Goal: Find specific page/section: Find specific page/section

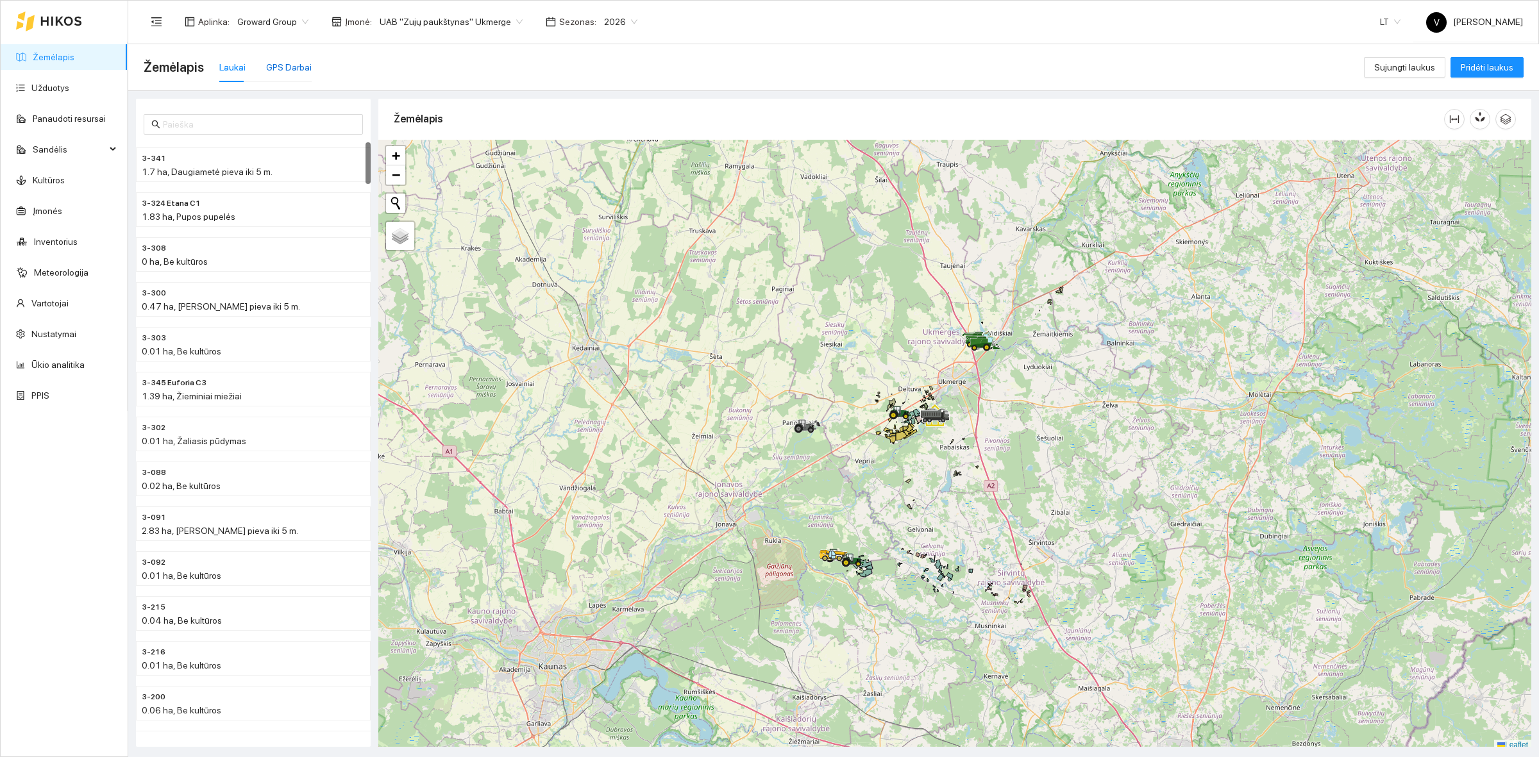
click at [286, 60] on div "GPS Darbai" at bounding box center [289, 67] width 46 height 14
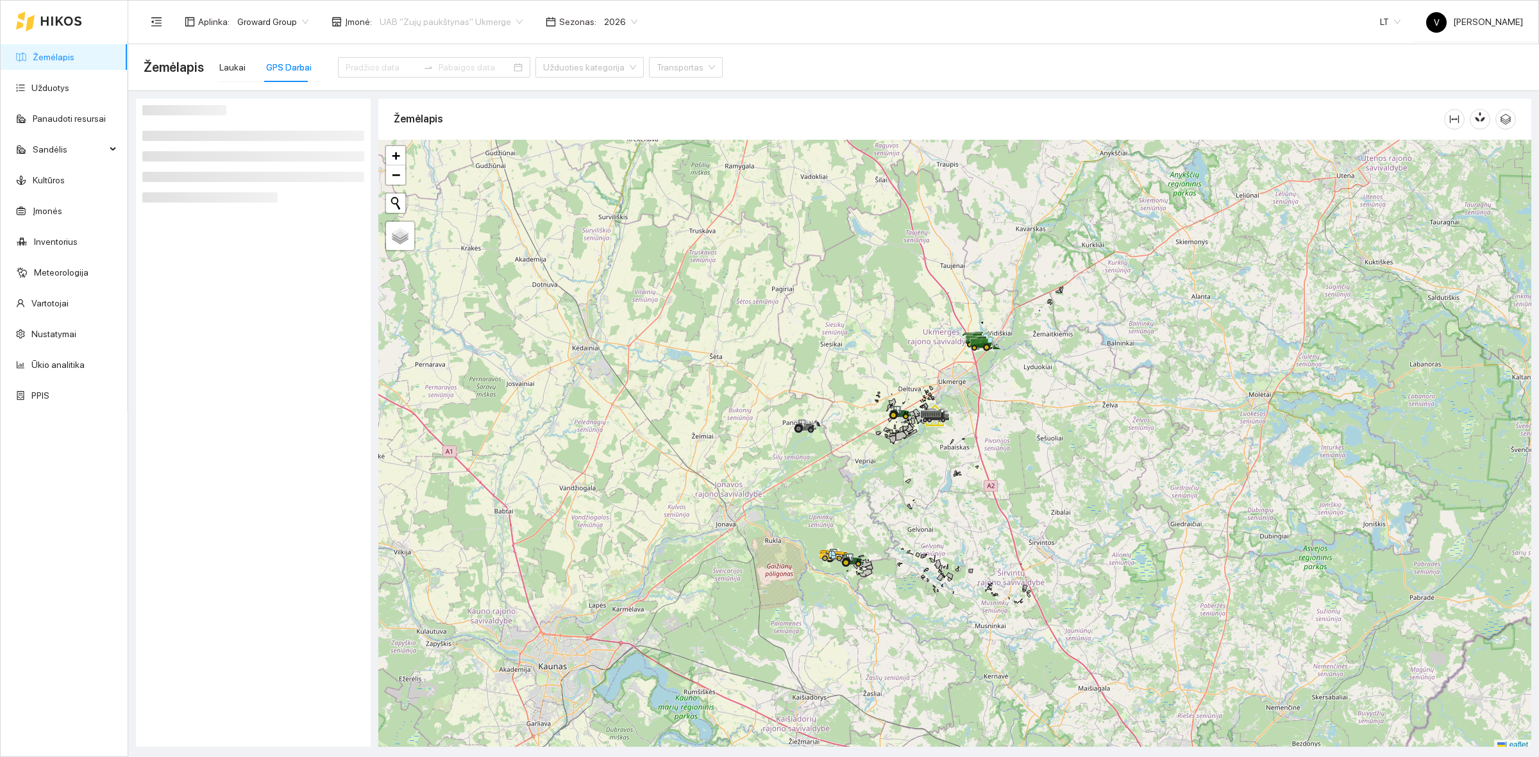
click at [456, 15] on span "UAB "Zujų paukštynas" Ukmerge" at bounding box center [451, 21] width 143 height 19
click at [426, 40] on div "Visos" at bounding box center [444, 46] width 140 height 14
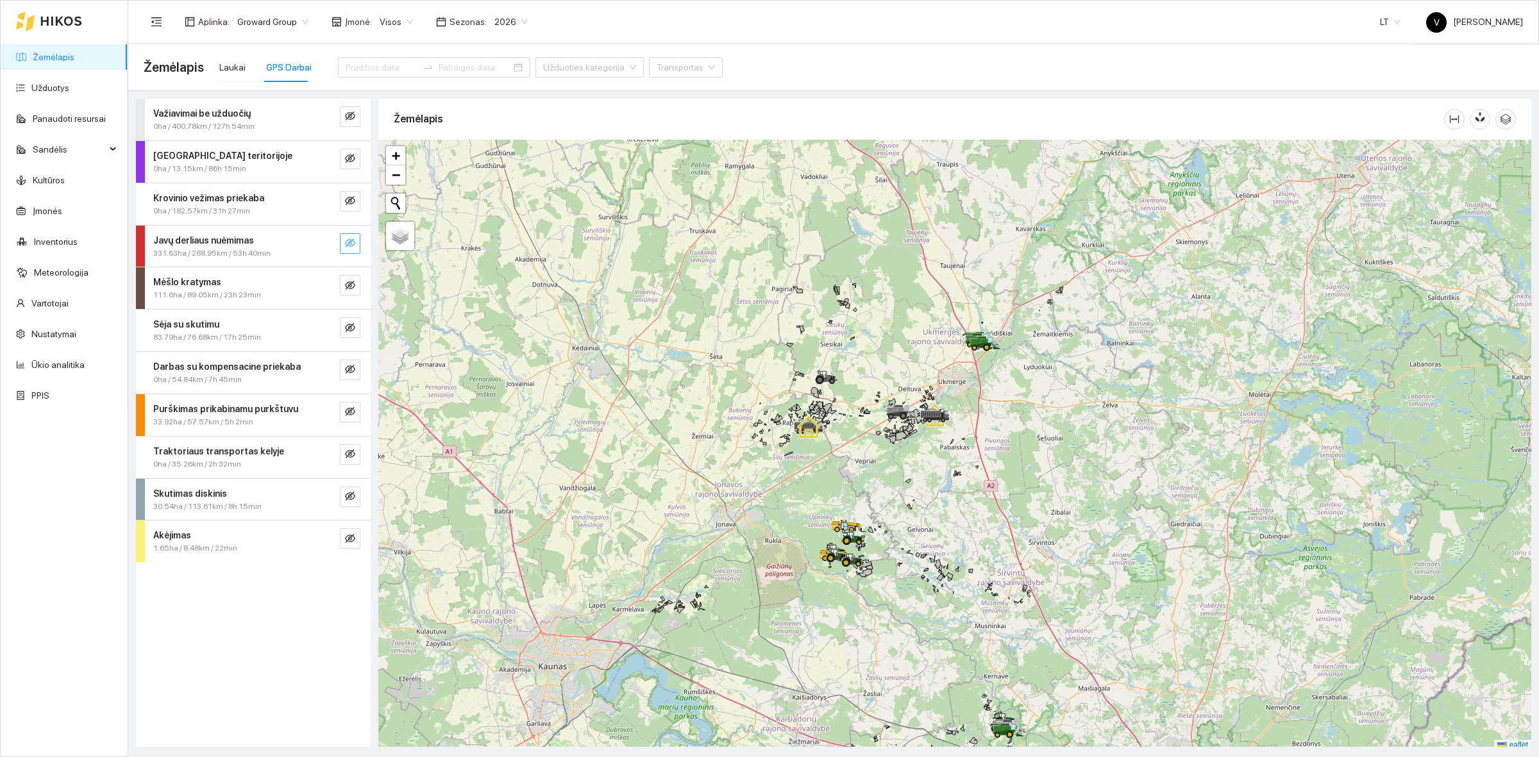
click at [349, 244] on icon "eye-invisible" at bounding box center [350, 242] width 10 height 9
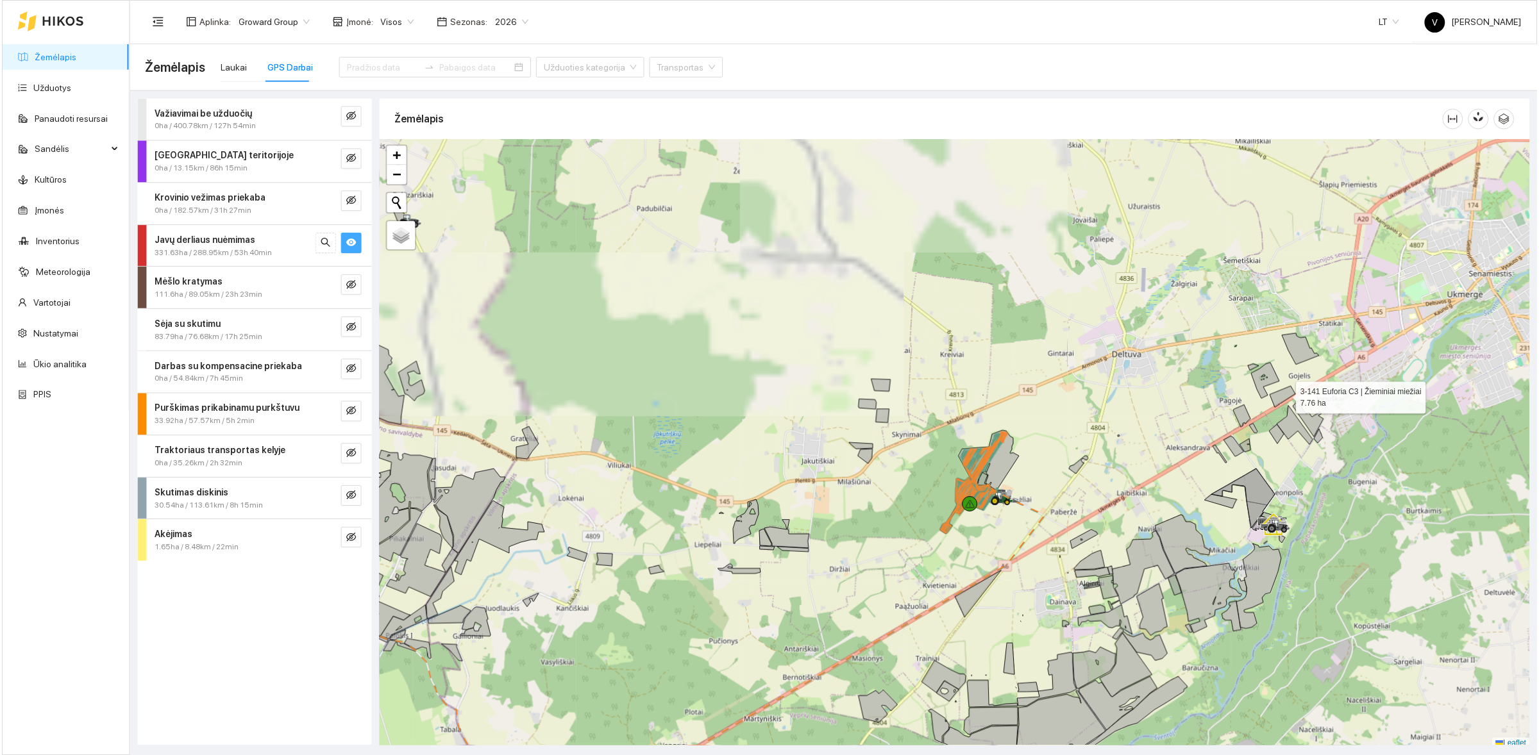
scroll to position [4, 0]
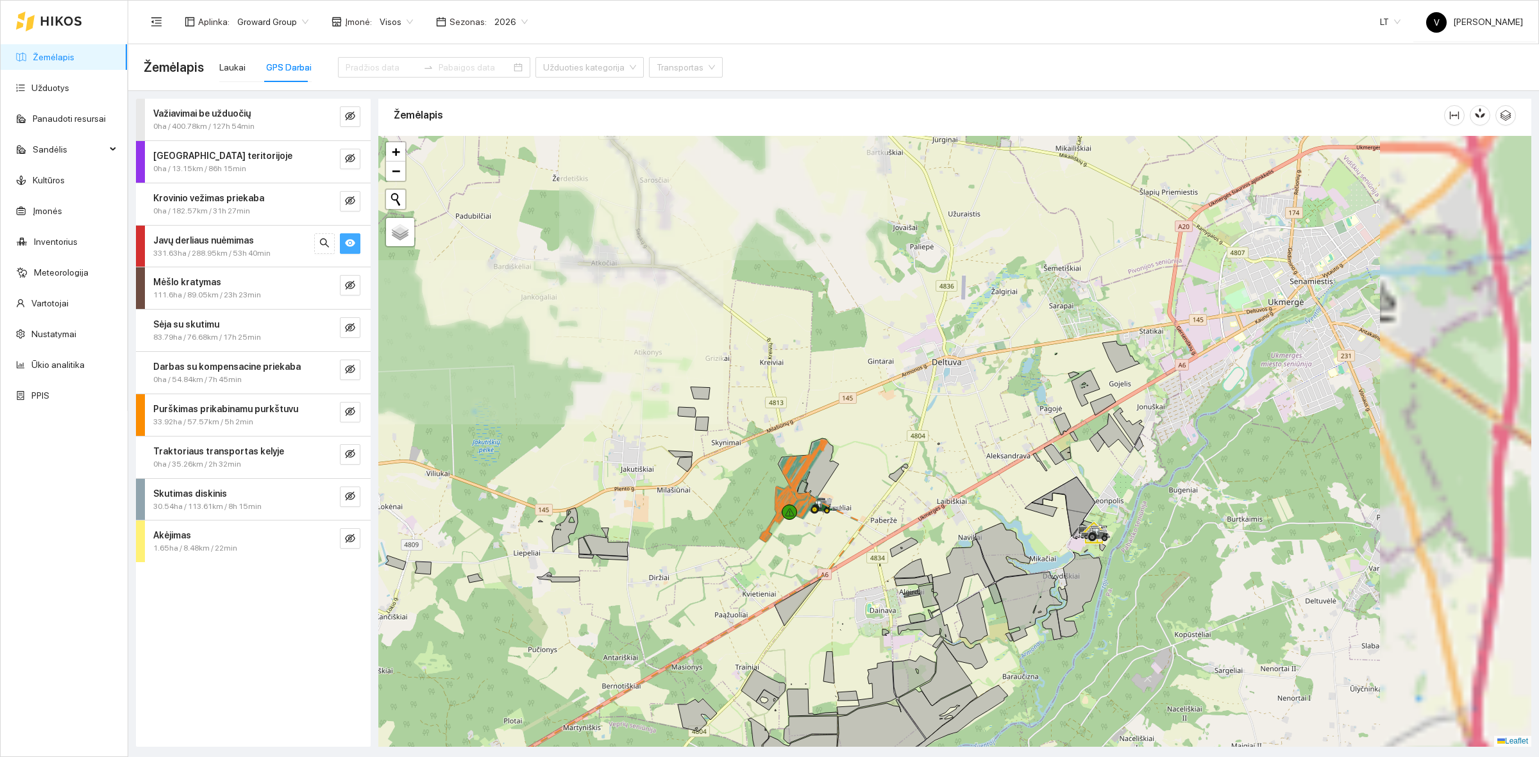
drag, startPoint x: 1215, startPoint y: 410, endPoint x: 936, endPoint y: 391, distance: 279.5
click at [965, 401] on div at bounding box center [954, 441] width 1153 height 611
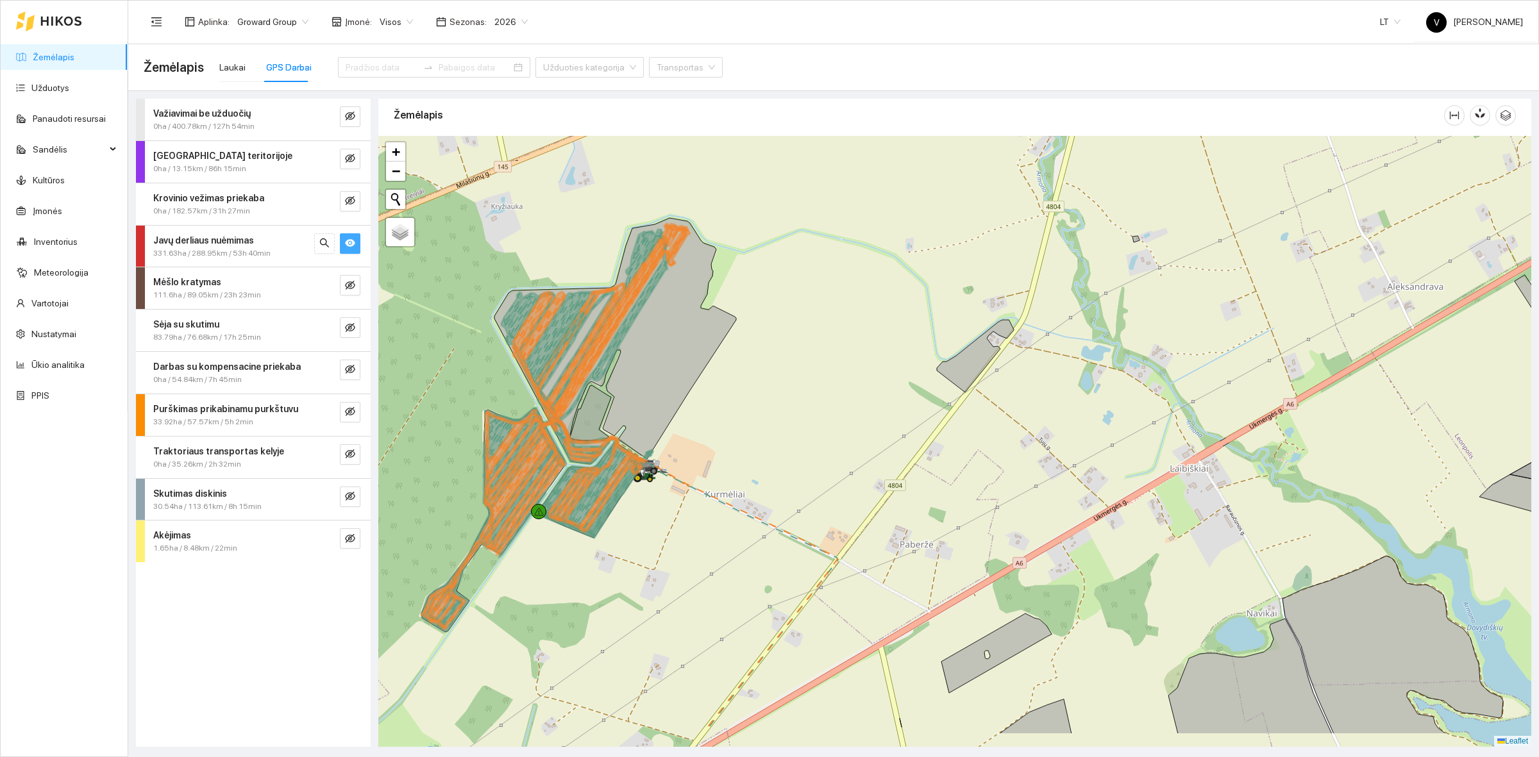
drag, startPoint x: 690, startPoint y: 498, endPoint x: 692, endPoint y: 435, distance: 63.5
click at [720, 409] on div at bounding box center [954, 441] width 1153 height 611
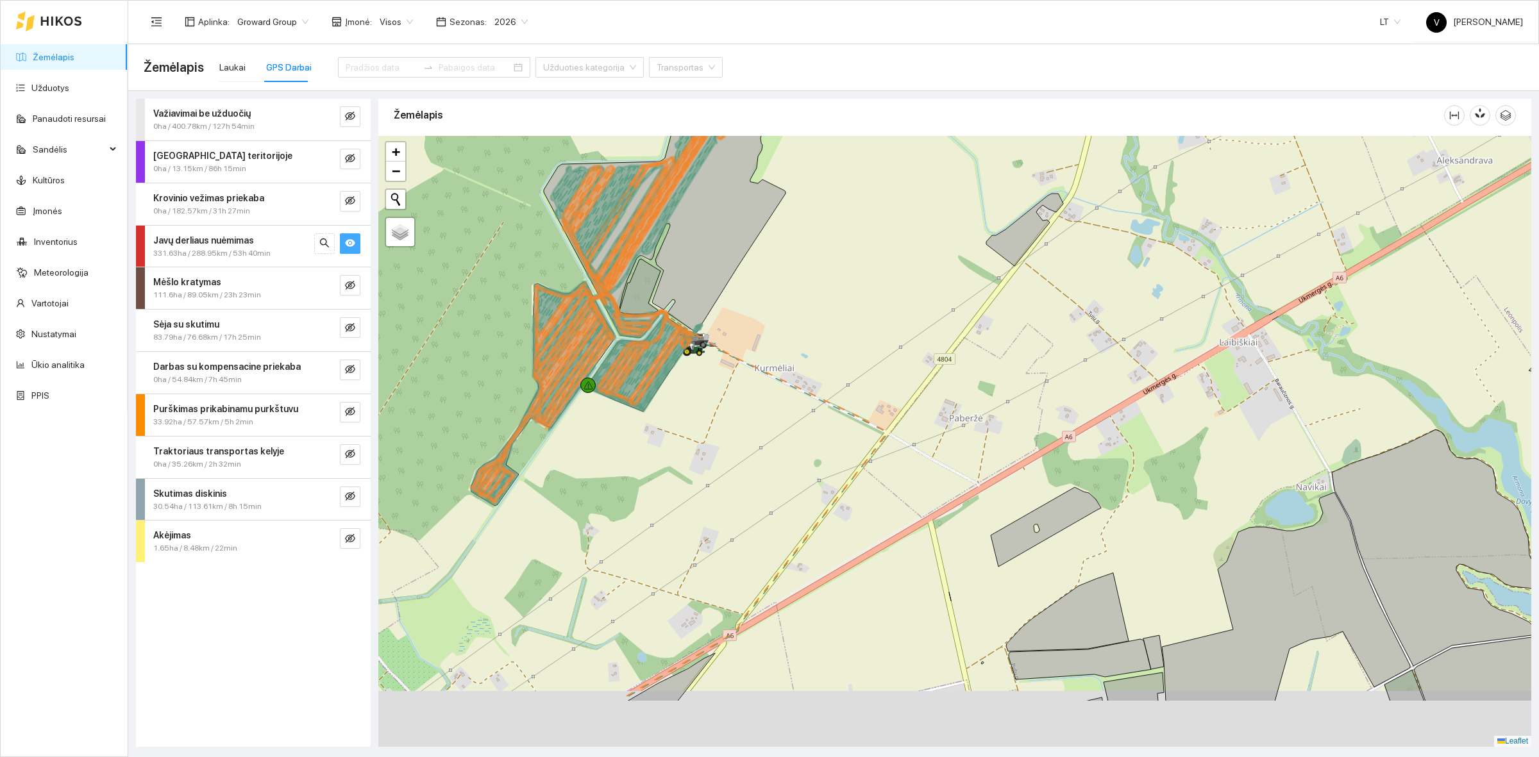
drag, startPoint x: 902, startPoint y: 415, endPoint x: 908, endPoint y: 351, distance: 63.7
click at [908, 351] on div at bounding box center [954, 441] width 1153 height 611
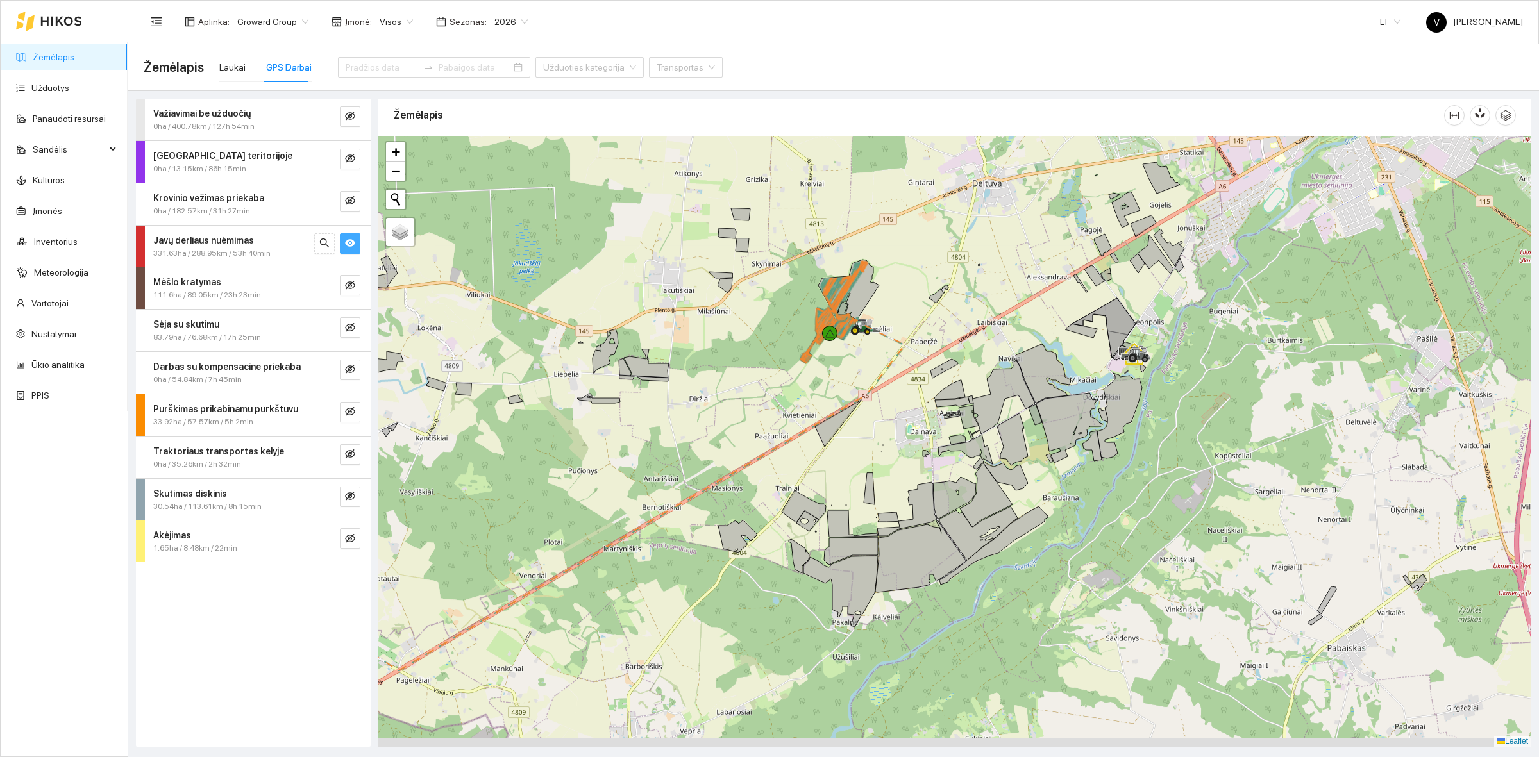
drag, startPoint x: 856, startPoint y: 513, endPoint x: 857, endPoint y: 502, distance: 11.6
click at [857, 512] on div at bounding box center [954, 441] width 1153 height 611
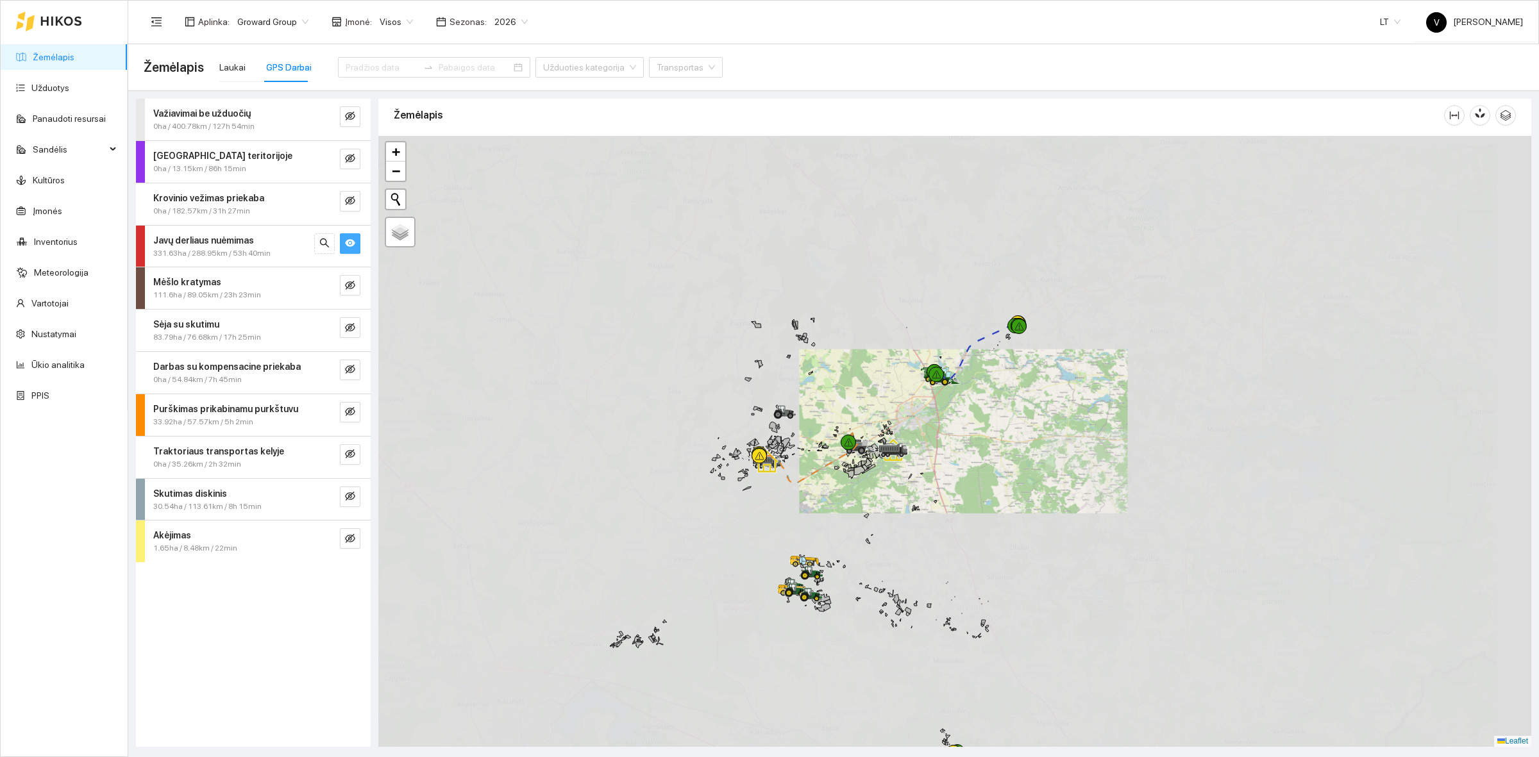
drag, startPoint x: 779, startPoint y: 511, endPoint x: 845, endPoint y: 482, distance: 72.1
click at [845, 482] on div at bounding box center [954, 441] width 1153 height 611
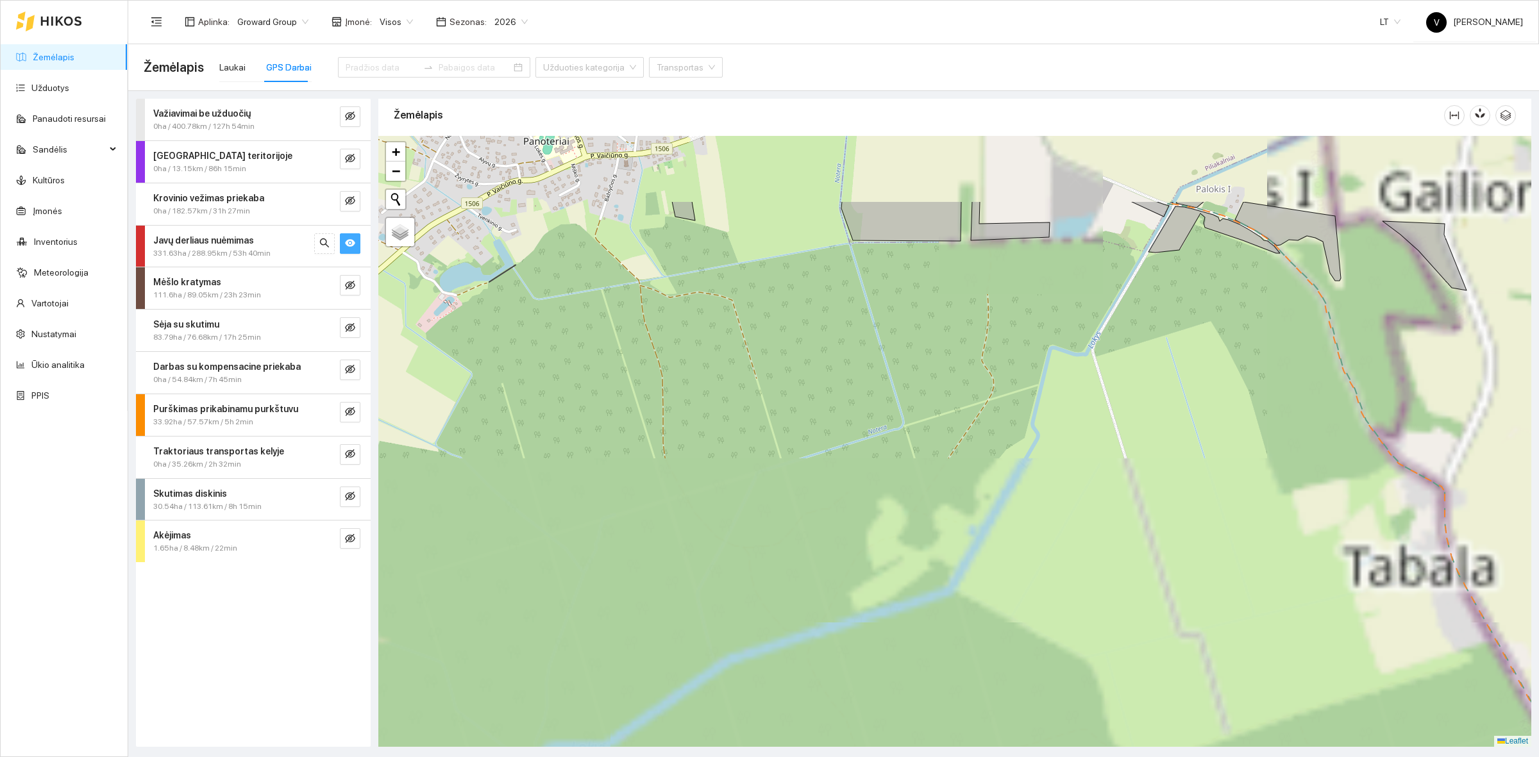
drag, startPoint x: 811, startPoint y: 306, endPoint x: 883, endPoint y: 516, distance: 221.6
click at [883, 515] on div at bounding box center [954, 441] width 1153 height 611
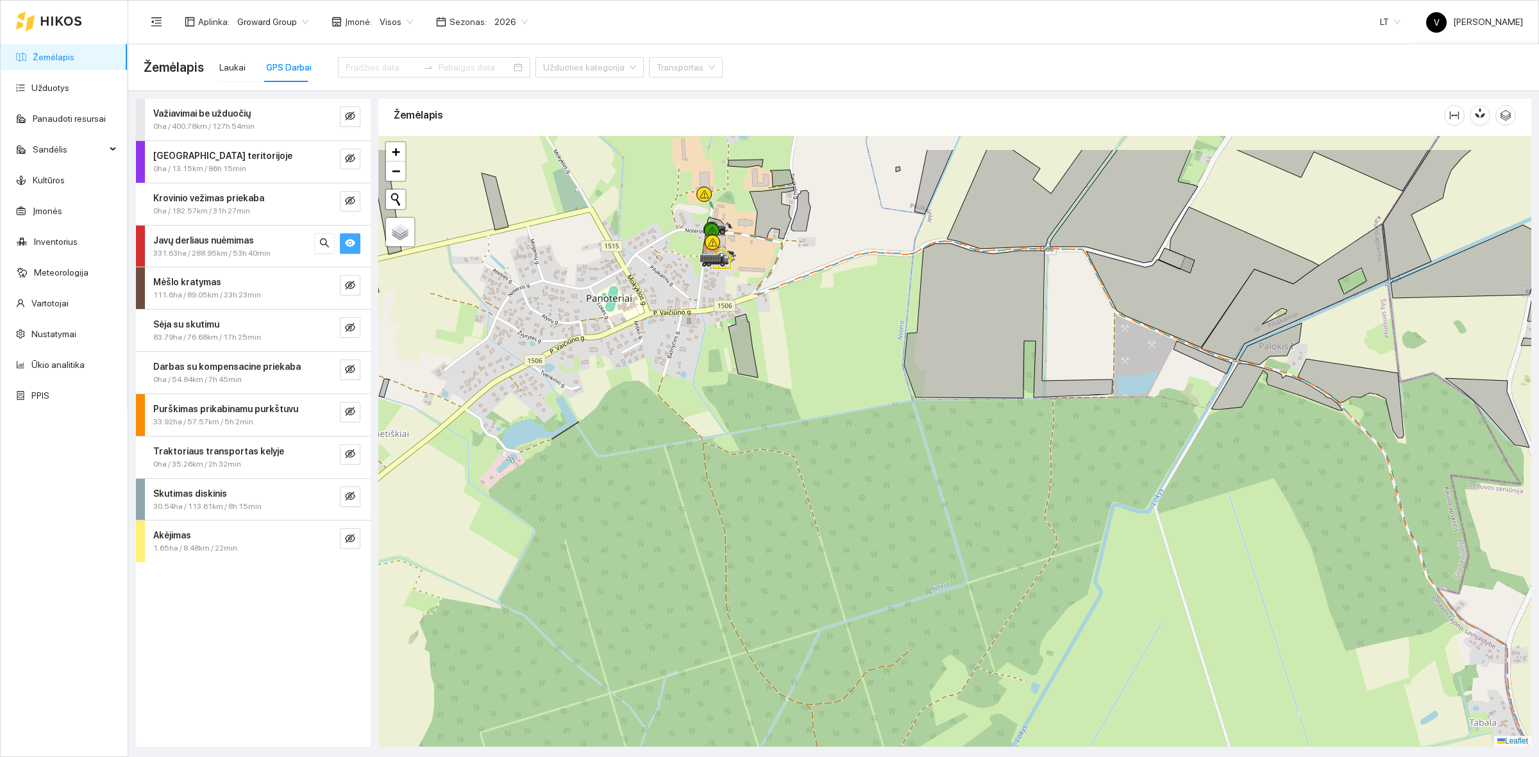
drag, startPoint x: 772, startPoint y: 310, endPoint x: 885, endPoint y: 504, distance: 224.3
click at [885, 504] on div at bounding box center [954, 441] width 1153 height 611
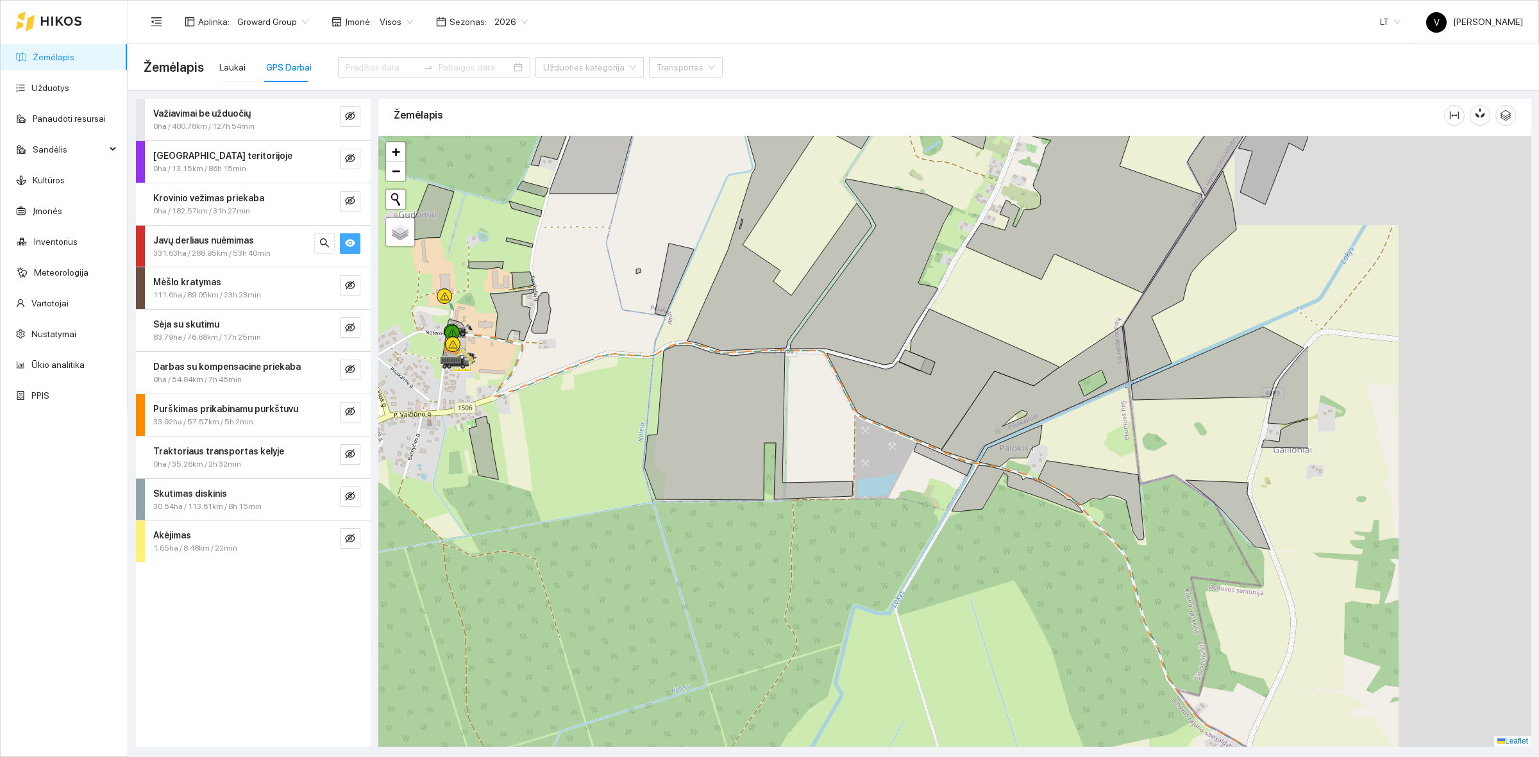
drag, startPoint x: 1157, startPoint y: 478, endPoint x: 684, endPoint y: 462, distance: 473.3
click at [684, 462] on div at bounding box center [954, 441] width 1153 height 611
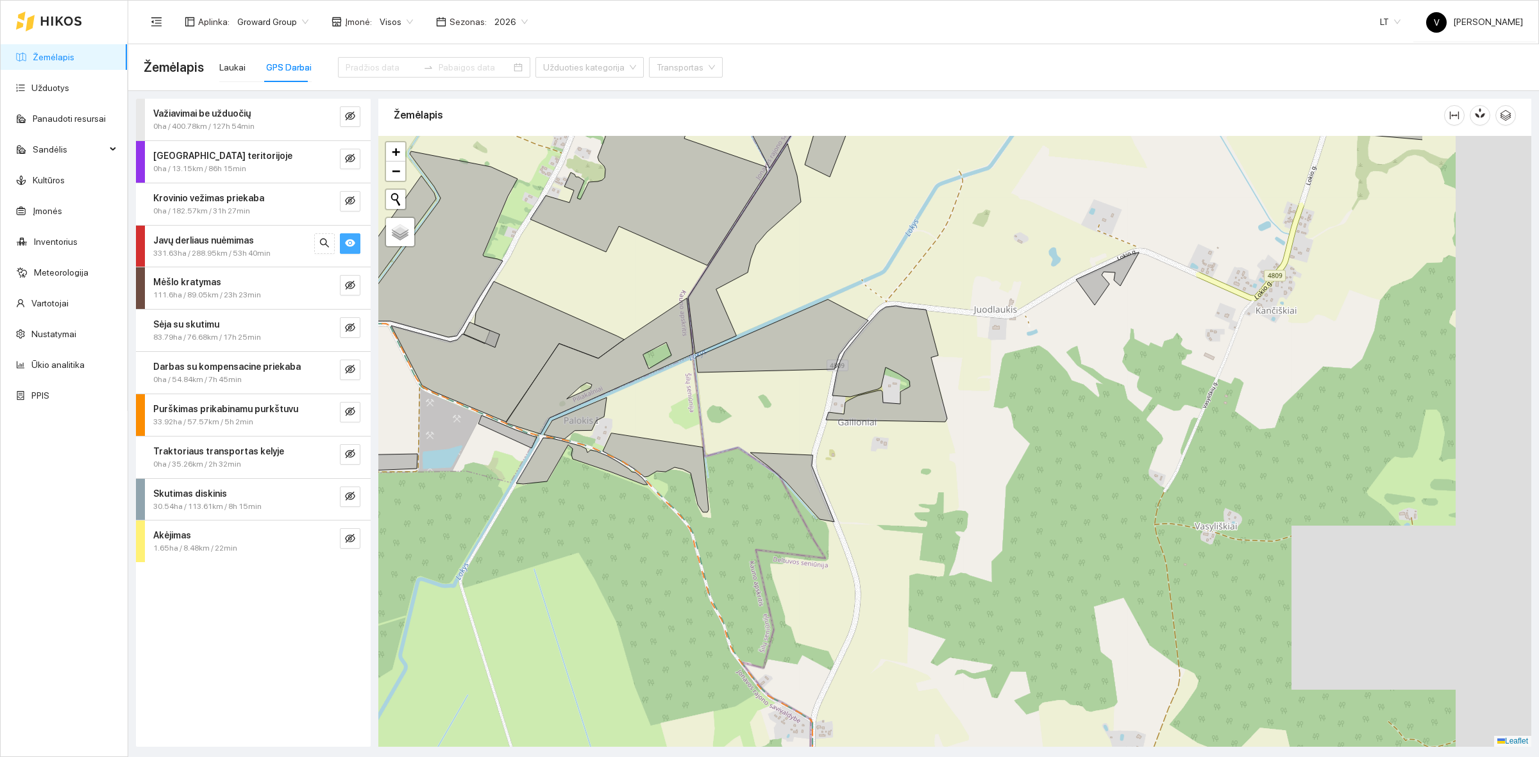
drag, startPoint x: 1172, startPoint y: 459, endPoint x: 819, endPoint y: 418, distance: 355.6
click at [821, 420] on div at bounding box center [954, 441] width 1153 height 611
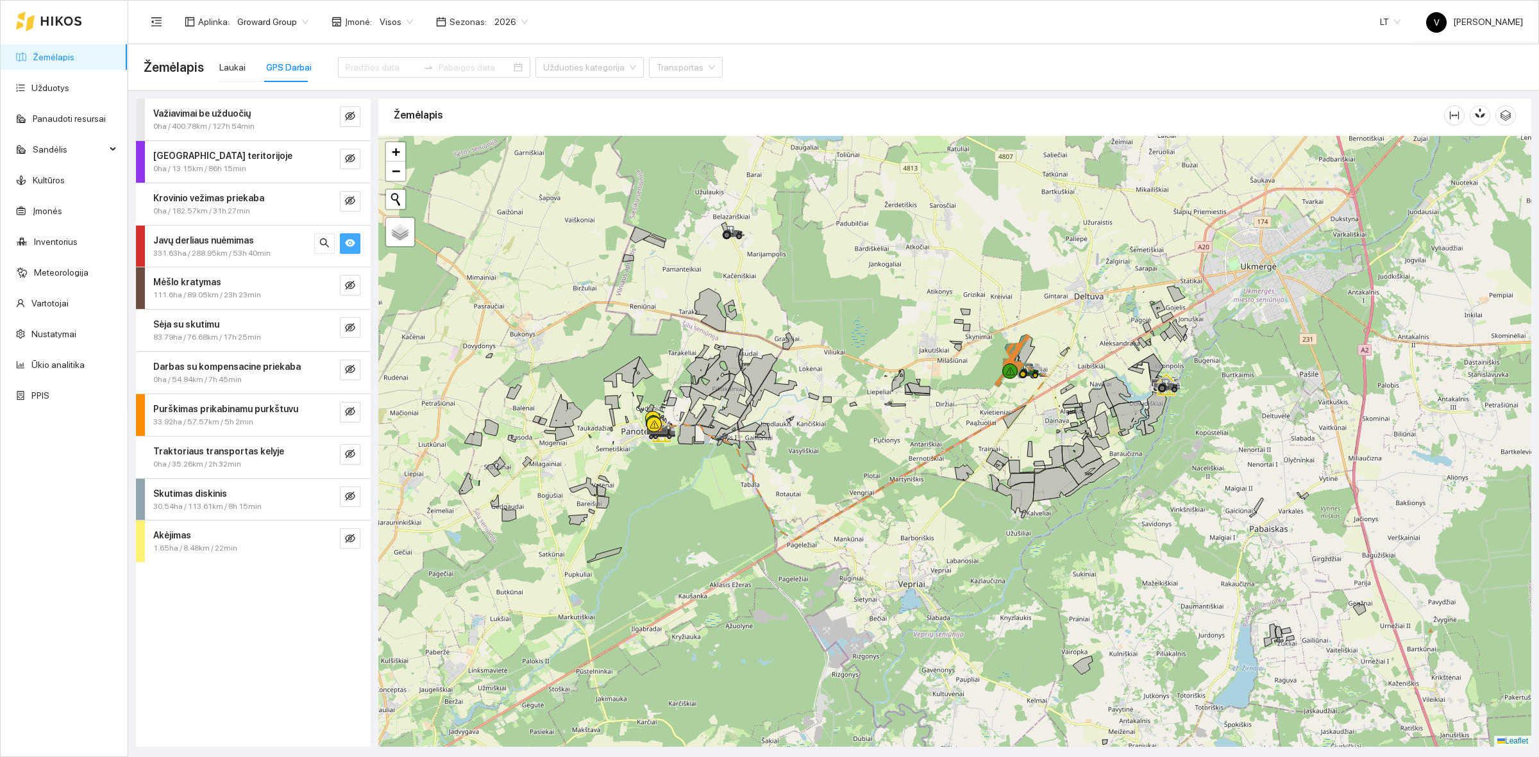
drag, startPoint x: 1052, startPoint y: 414, endPoint x: 990, endPoint y: 437, distance: 65.5
click at [990, 437] on div at bounding box center [954, 441] width 1153 height 611
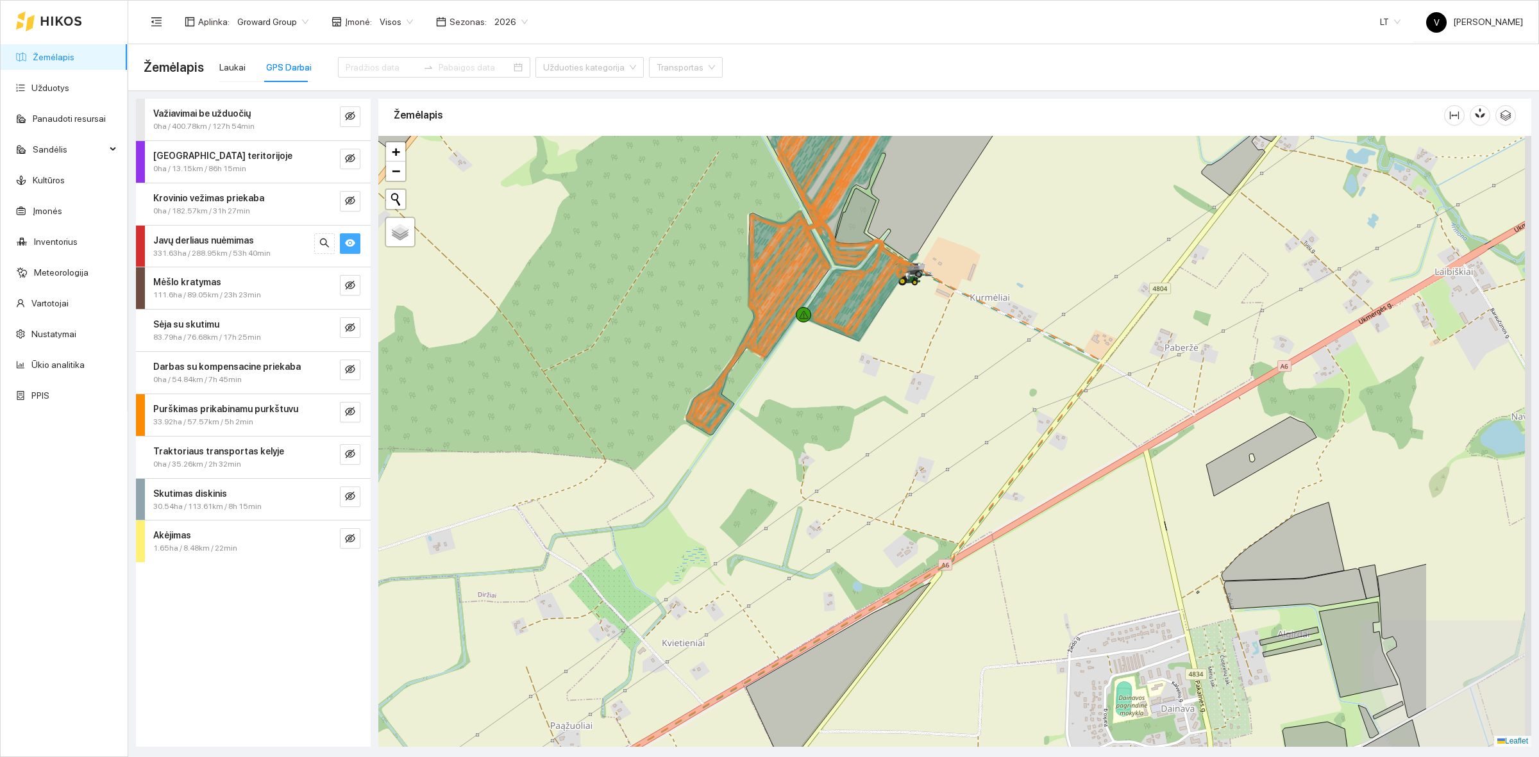
drag, startPoint x: 1156, startPoint y: 420, endPoint x: 968, endPoint y: 397, distance: 189.2
click at [979, 406] on div at bounding box center [954, 441] width 1153 height 611
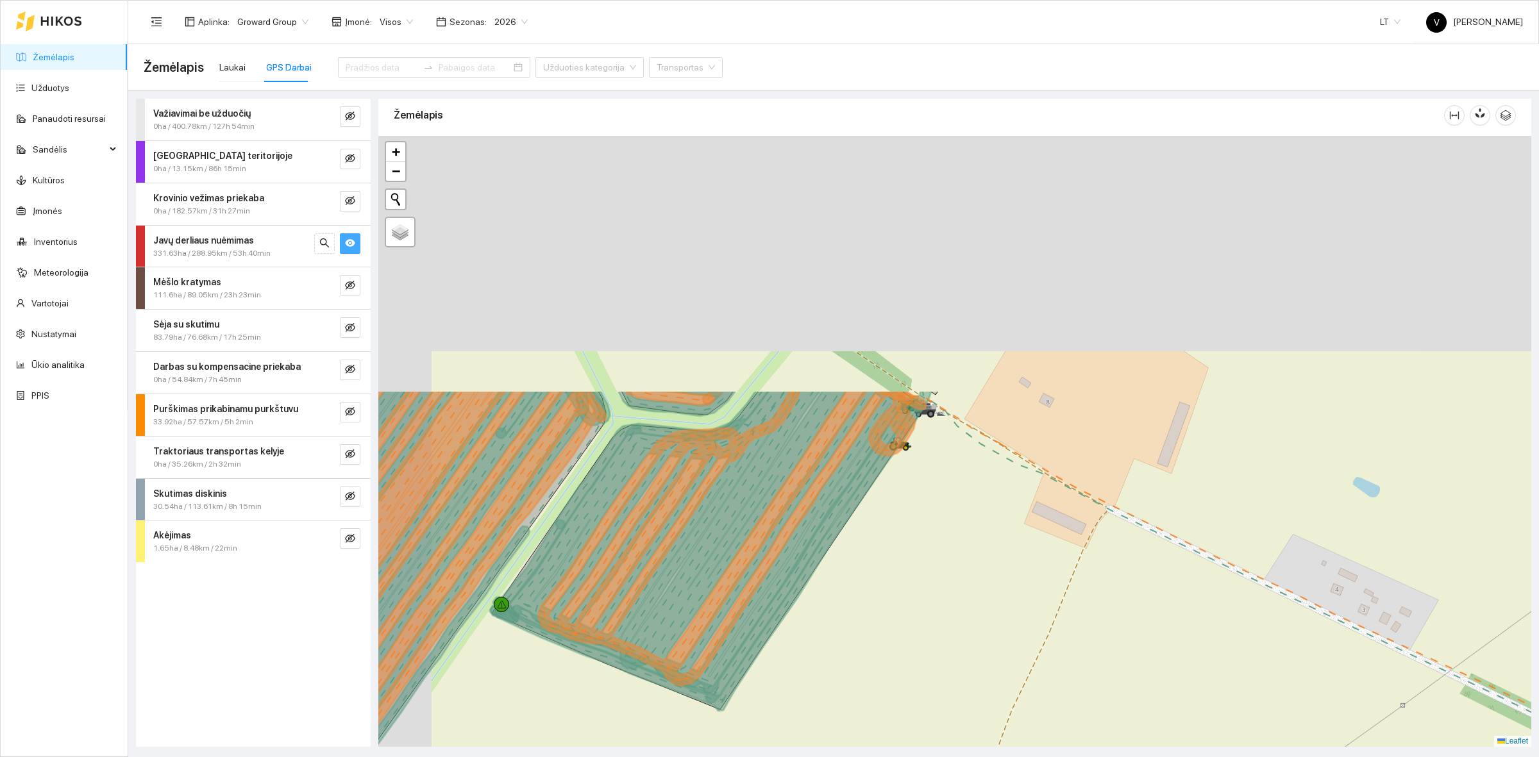
drag, startPoint x: 895, startPoint y: 239, endPoint x: 954, endPoint y: 532, distance: 298.8
click at [992, 565] on div at bounding box center [954, 441] width 1153 height 611
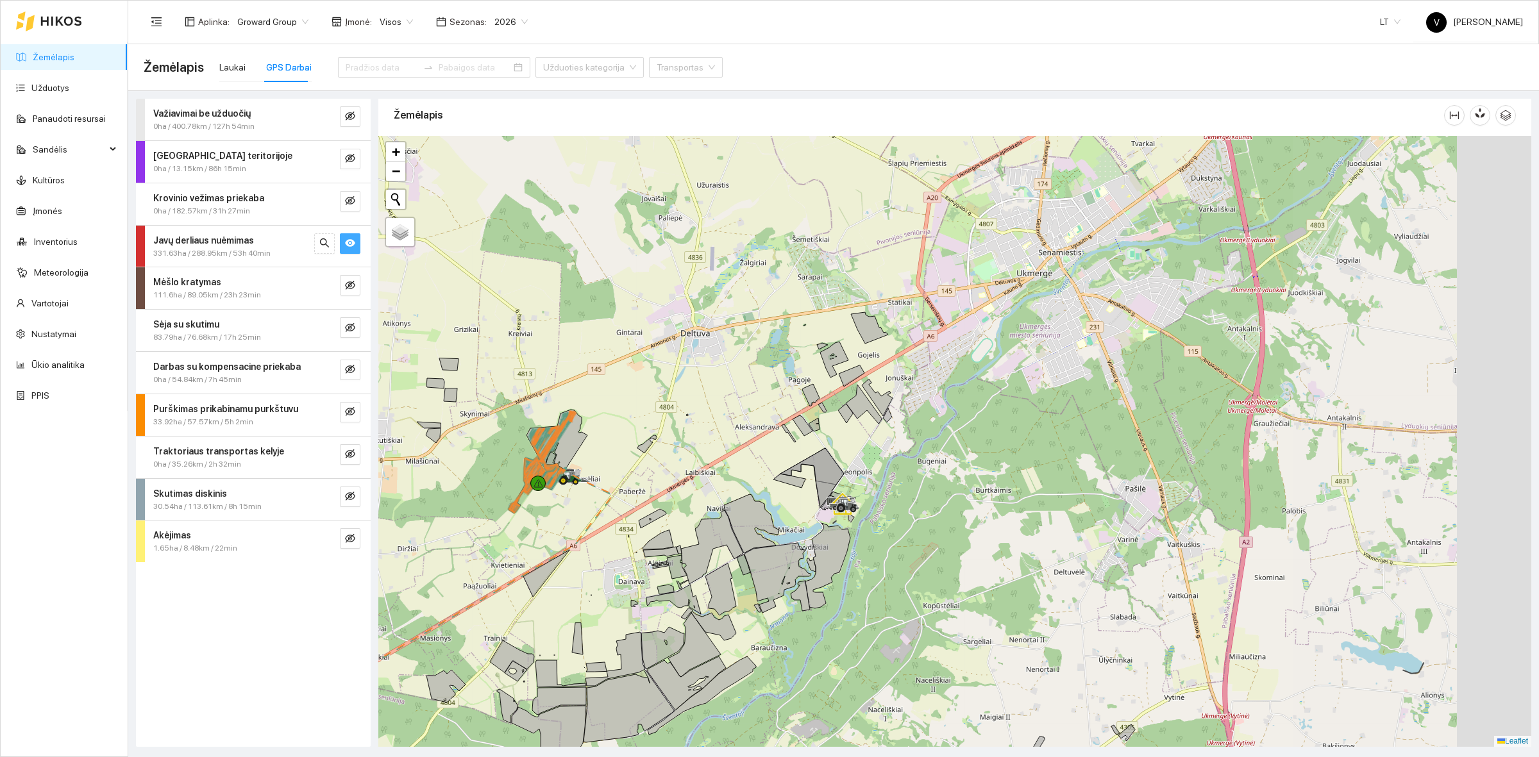
drag, startPoint x: 1142, startPoint y: 459, endPoint x: 818, endPoint y: 544, distance: 334.6
click at [818, 544] on div at bounding box center [954, 441] width 1153 height 611
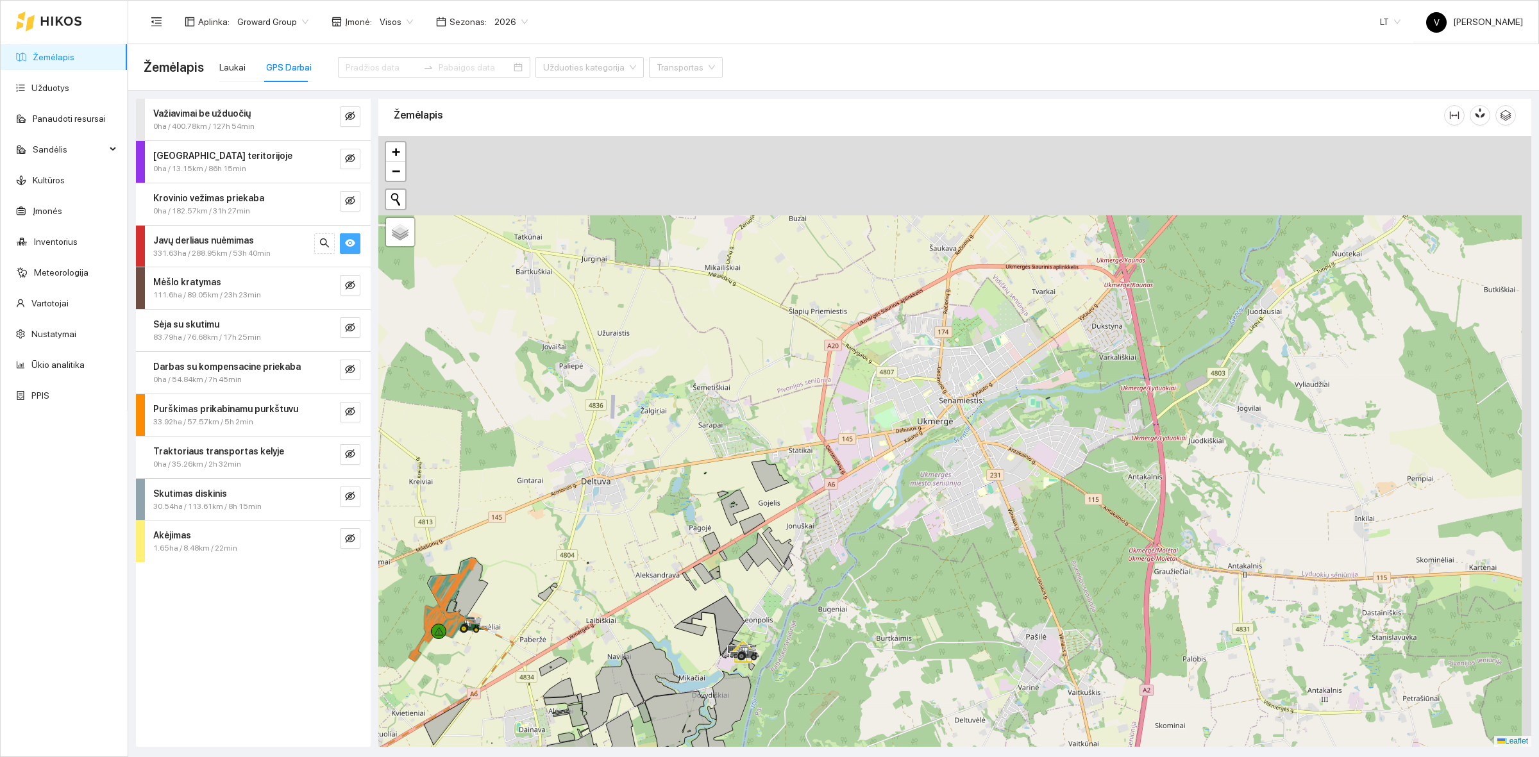
drag, startPoint x: 1008, startPoint y: 469, endPoint x: 994, endPoint y: 490, distance: 26.3
click at [994, 492] on div at bounding box center [954, 441] width 1153 height 611
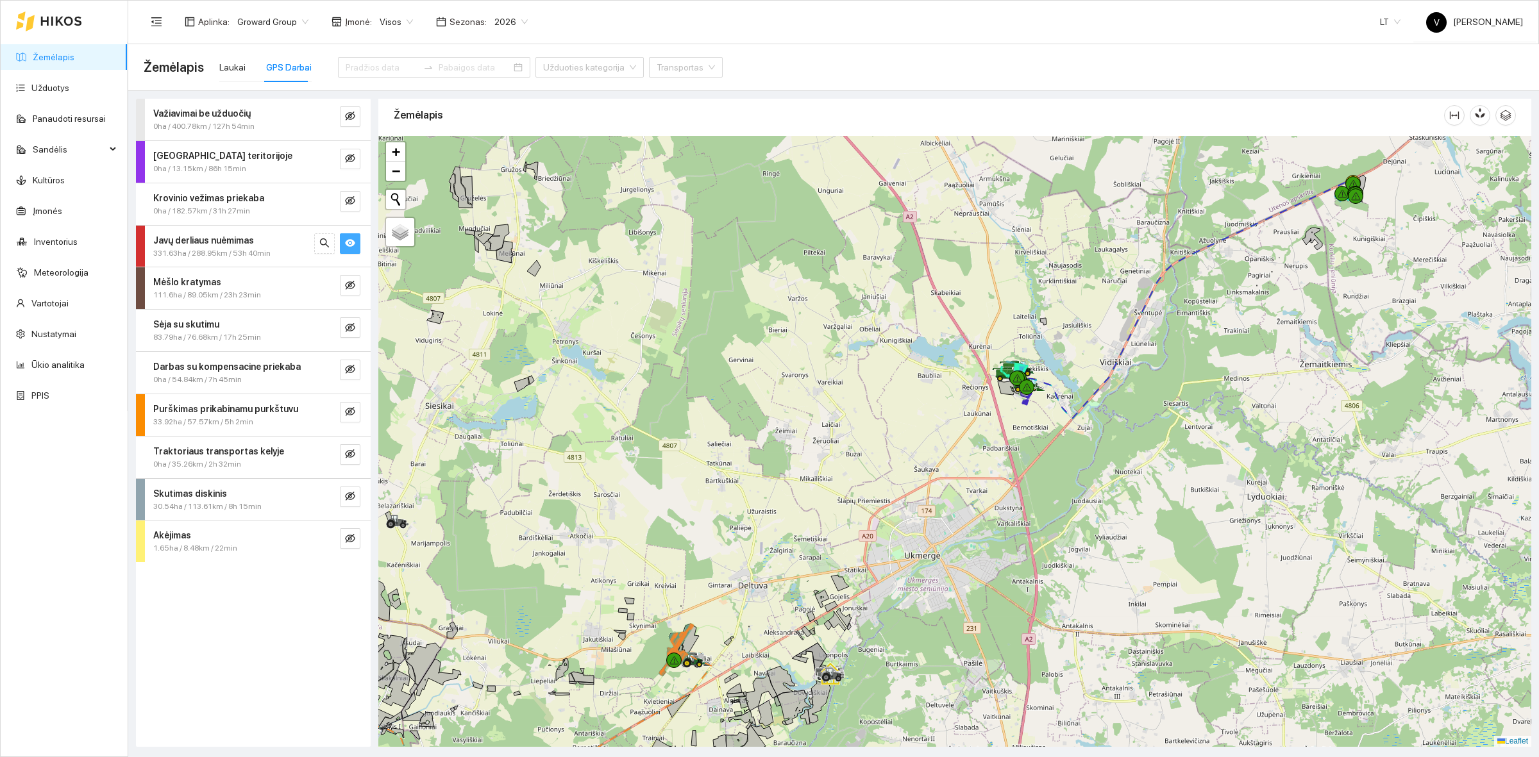
drag, startPoint x: 1091, startPoint y: 367, endPoint x: 1045, endPoint y: 433, distance: 80.6
click at [1052, 462] on div at bounding box center [954, 441] width 1153 height 611
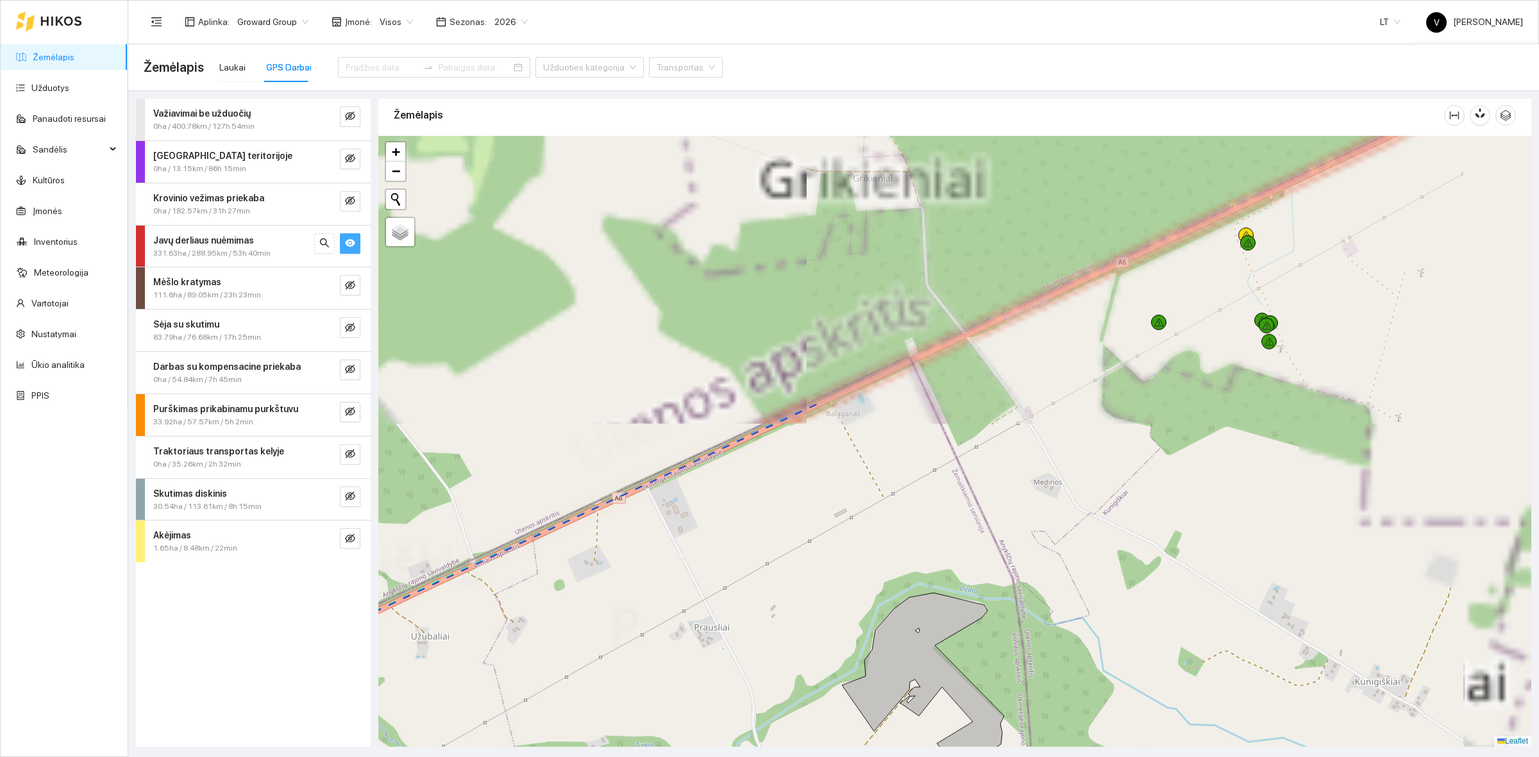
drag, startPoint x: 1324, startPoint y: 226, endPoint x: 1110, endPoint y: 595, distance: 426.3
click at [1110, 595] on div at bounding box center [954, 441] width 1153 height 611
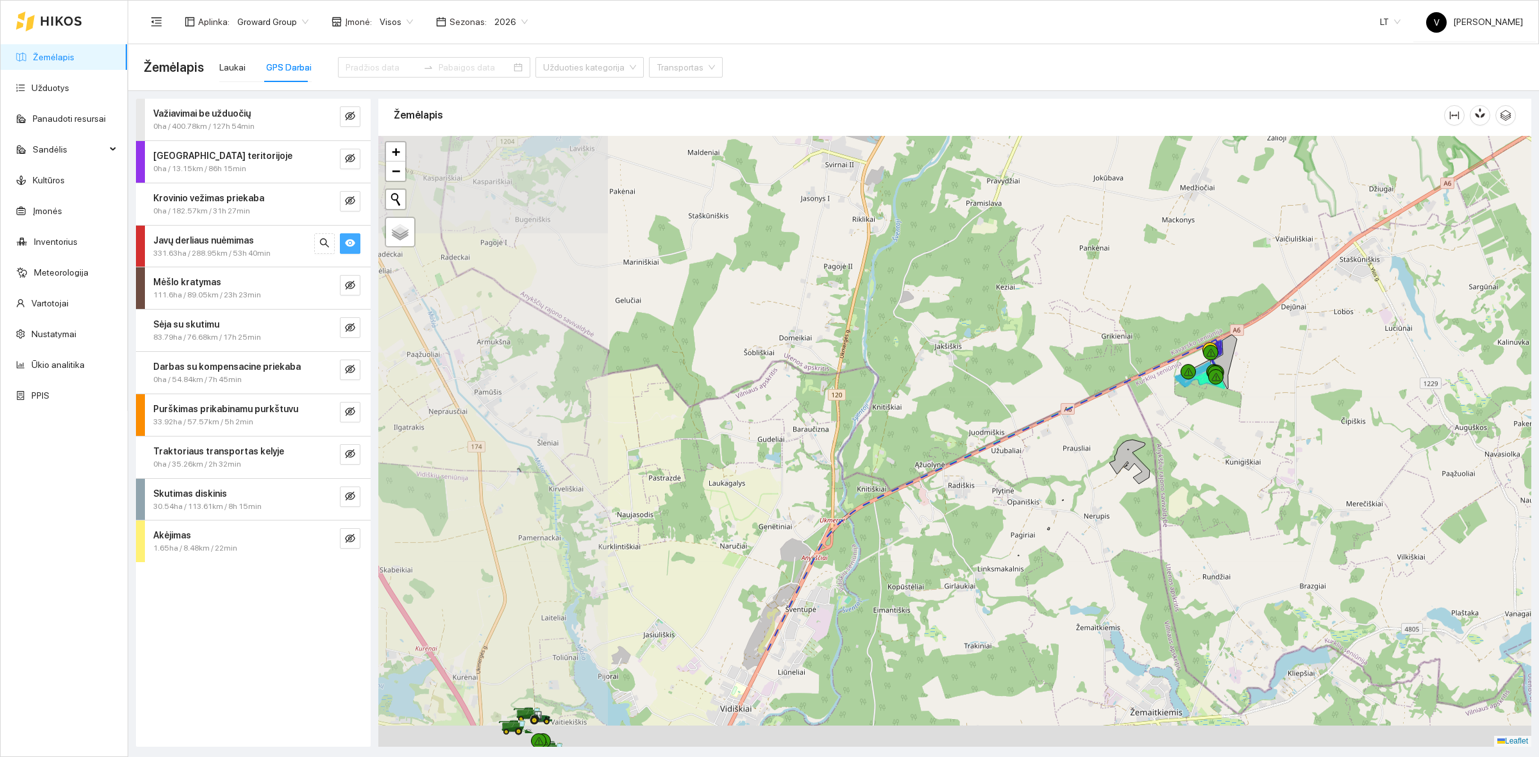
drag, startPoint x: 626, startPoint y: 608, endPoint x: 1013, endPoint y: 468, distance: 411.6
click at [994, 470] on div at bounding box center [954, 441] width 1153 height 611
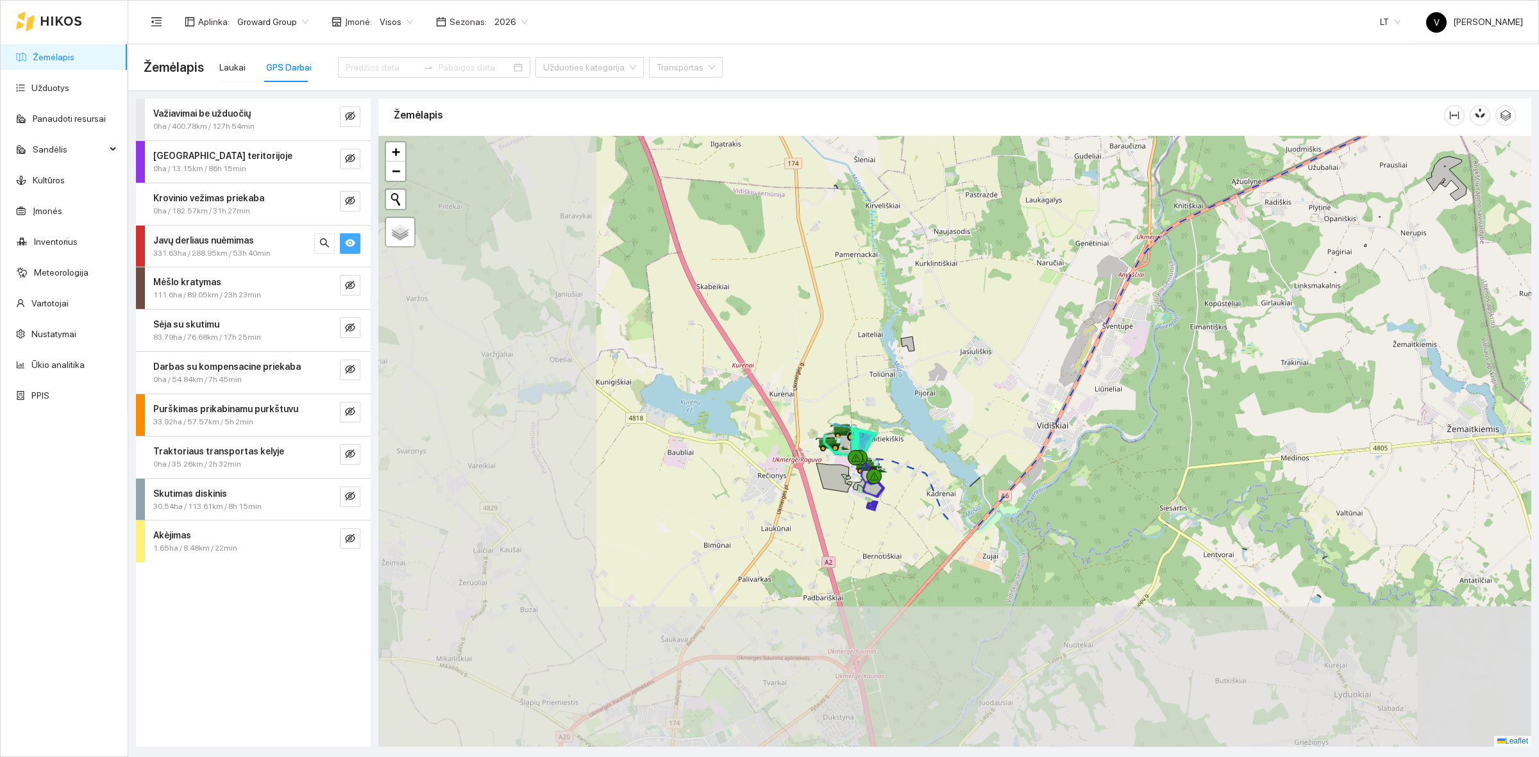
drag, startPoint x: 853, startPoint y: 524, endPoint x: 1135, endPoint y: 293, distance: 365.3
click at [1135, 293] on div at bounding box center [954, 441] width 1153 height 611
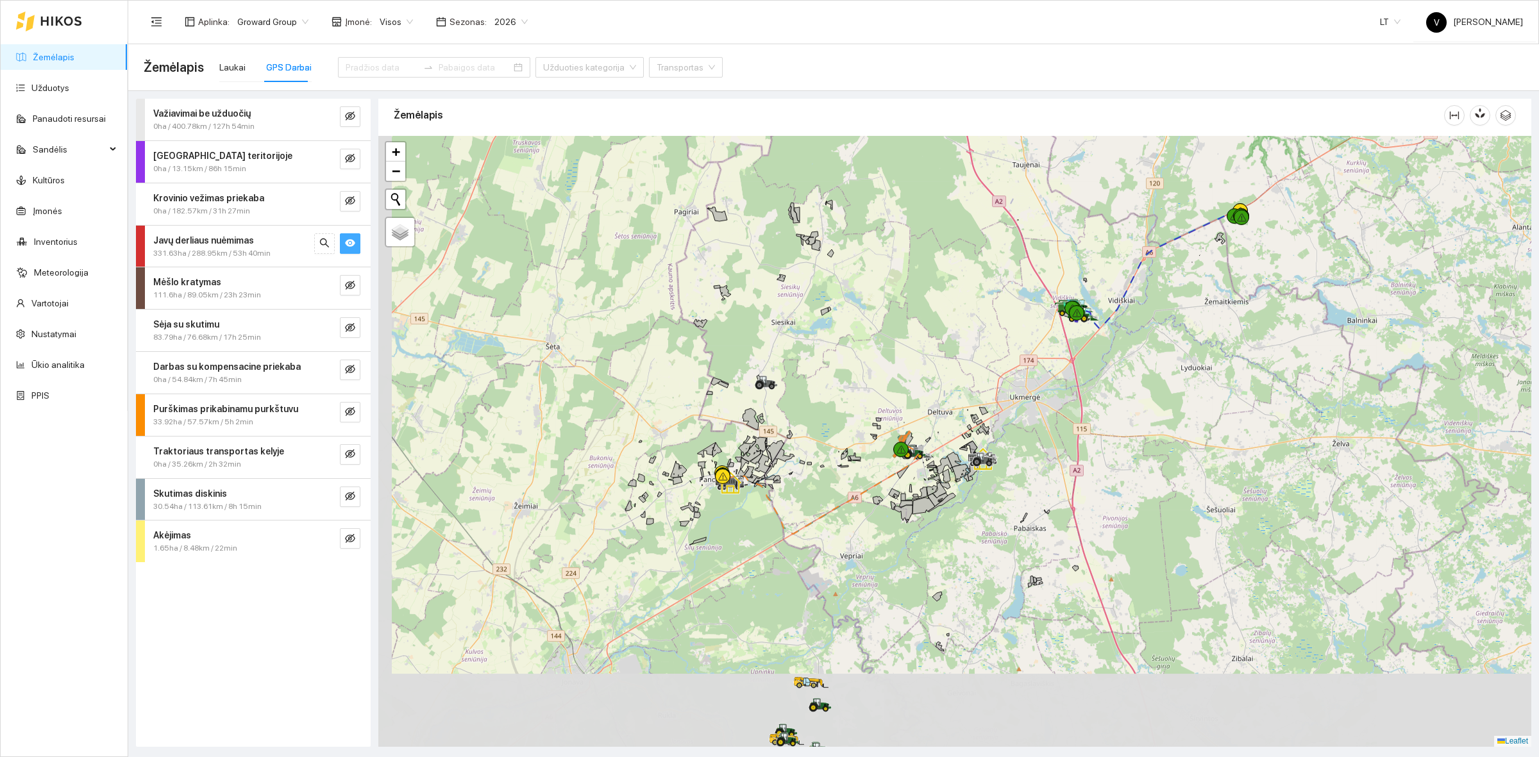
drag, startPoint x: 924, startPoint y: 555, endPoint x: 1100, endPoint y: 356, distance: 265.2
click at [1096, 364] on div at bounding box center [954, 441] width 1153 height 611
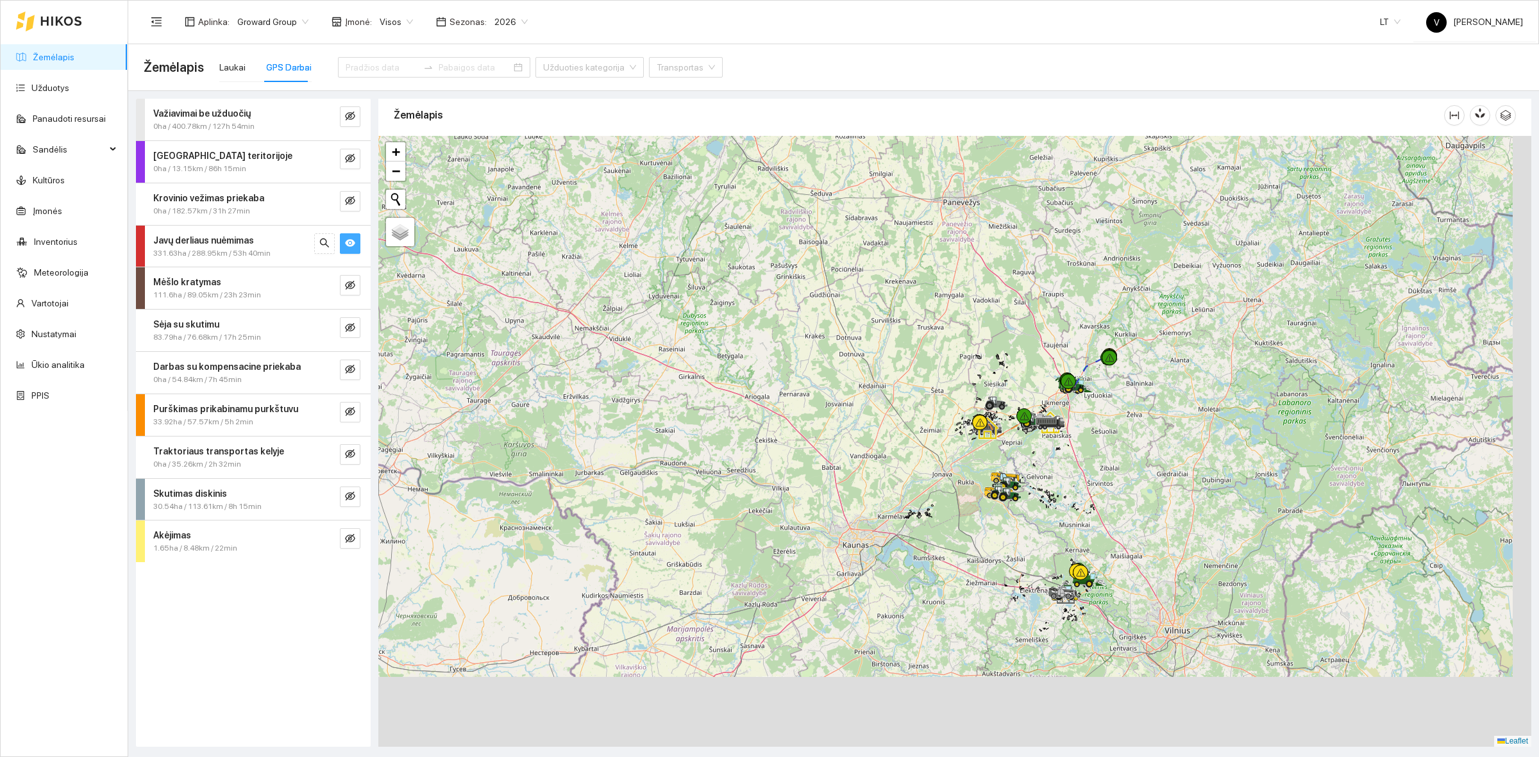
drag, startPoint x: 1183, startPoint y: 582, endPoint x: 1099, endPoint y: 392, distance: 208.1
click at [1126, 369] on div at bounding box center [954, 441] width 1153 height 611
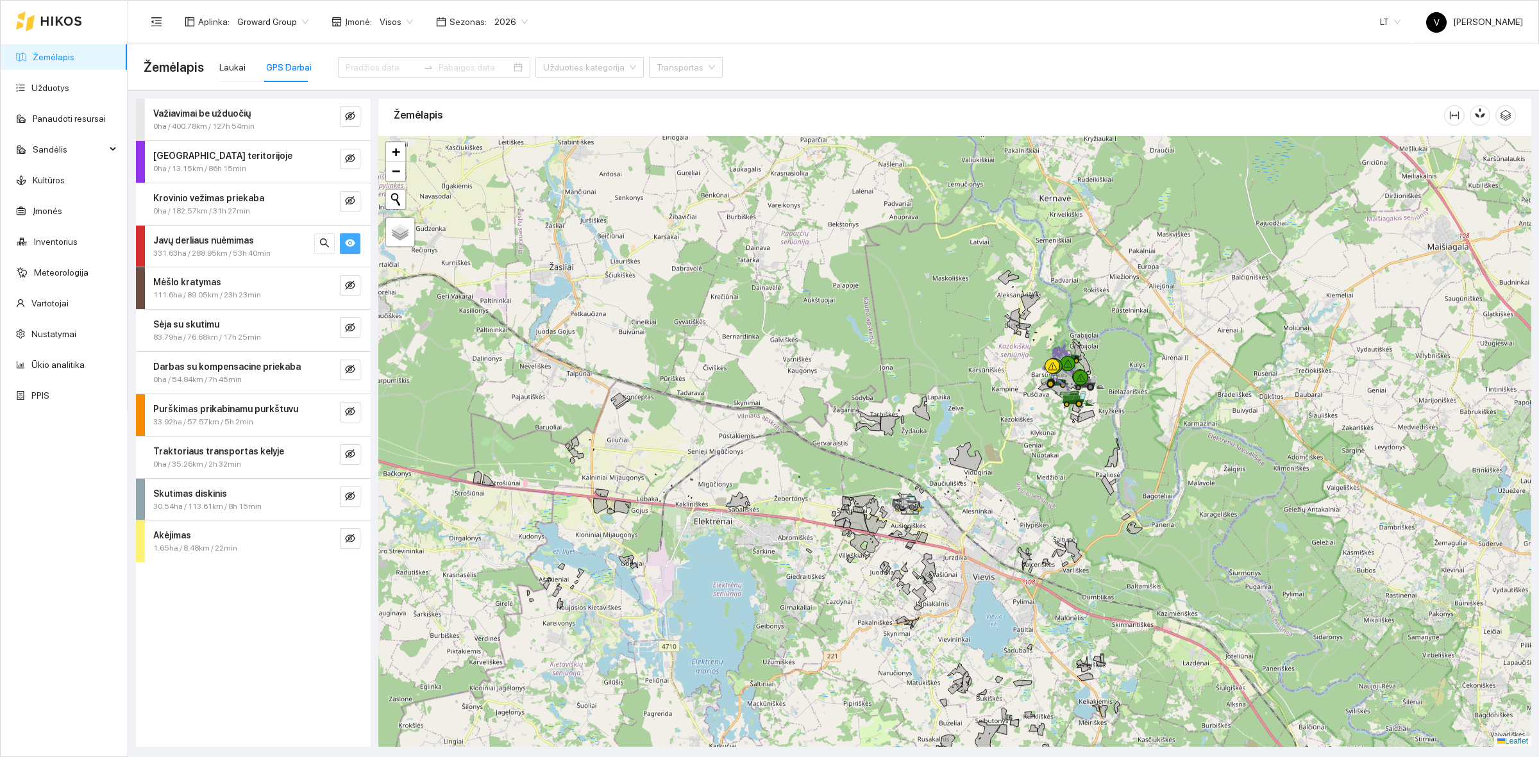
click at [1078, 430] on div at bounding box center [954, 441] width 1153 height 611
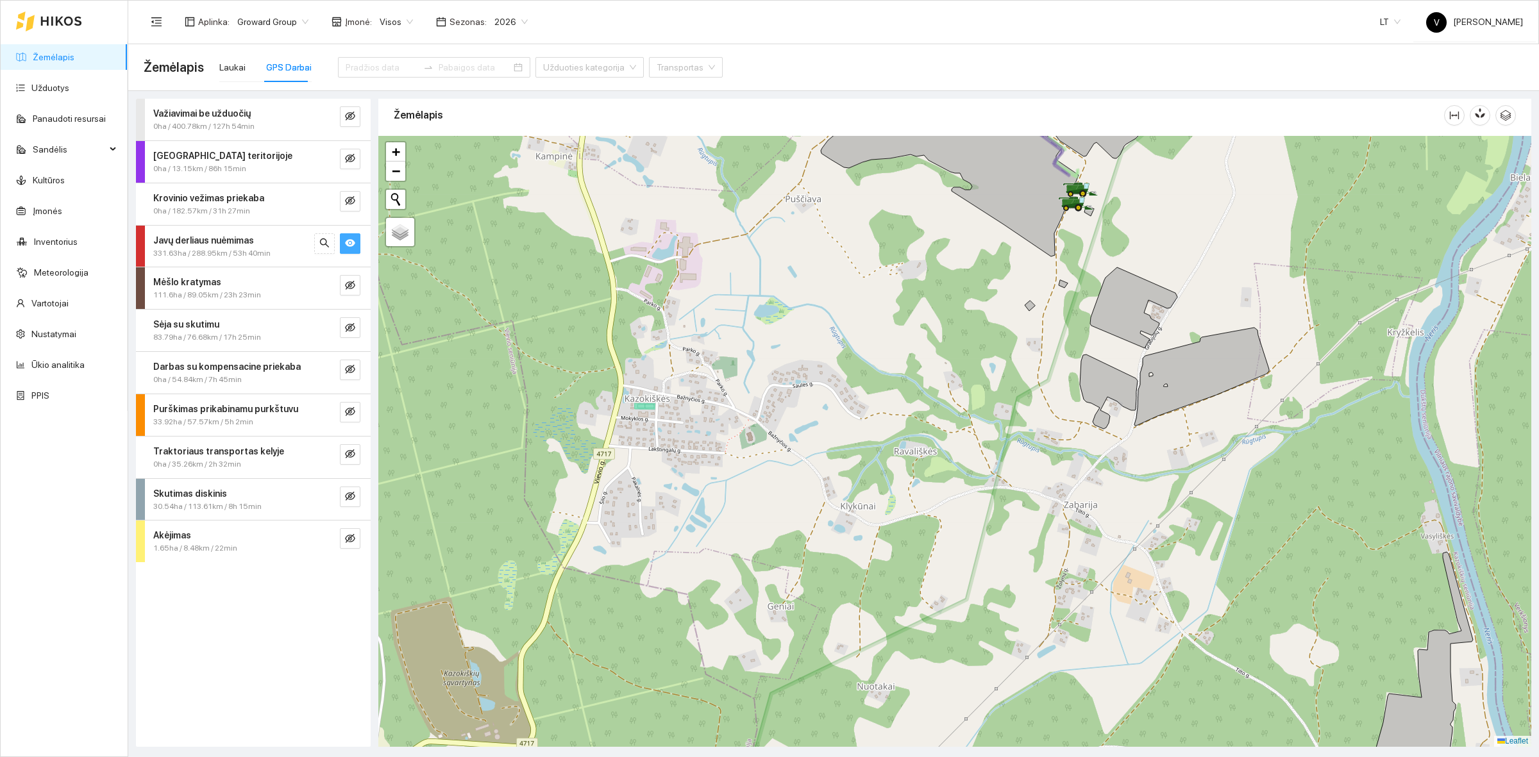
drag, startPoint x: 1071, startPoint y: 284, endPoint x: 933, endPoint y: 590, distance: 336.3
click at [933, 590] on div at bounding box center [954, 441] width 1153 height 611
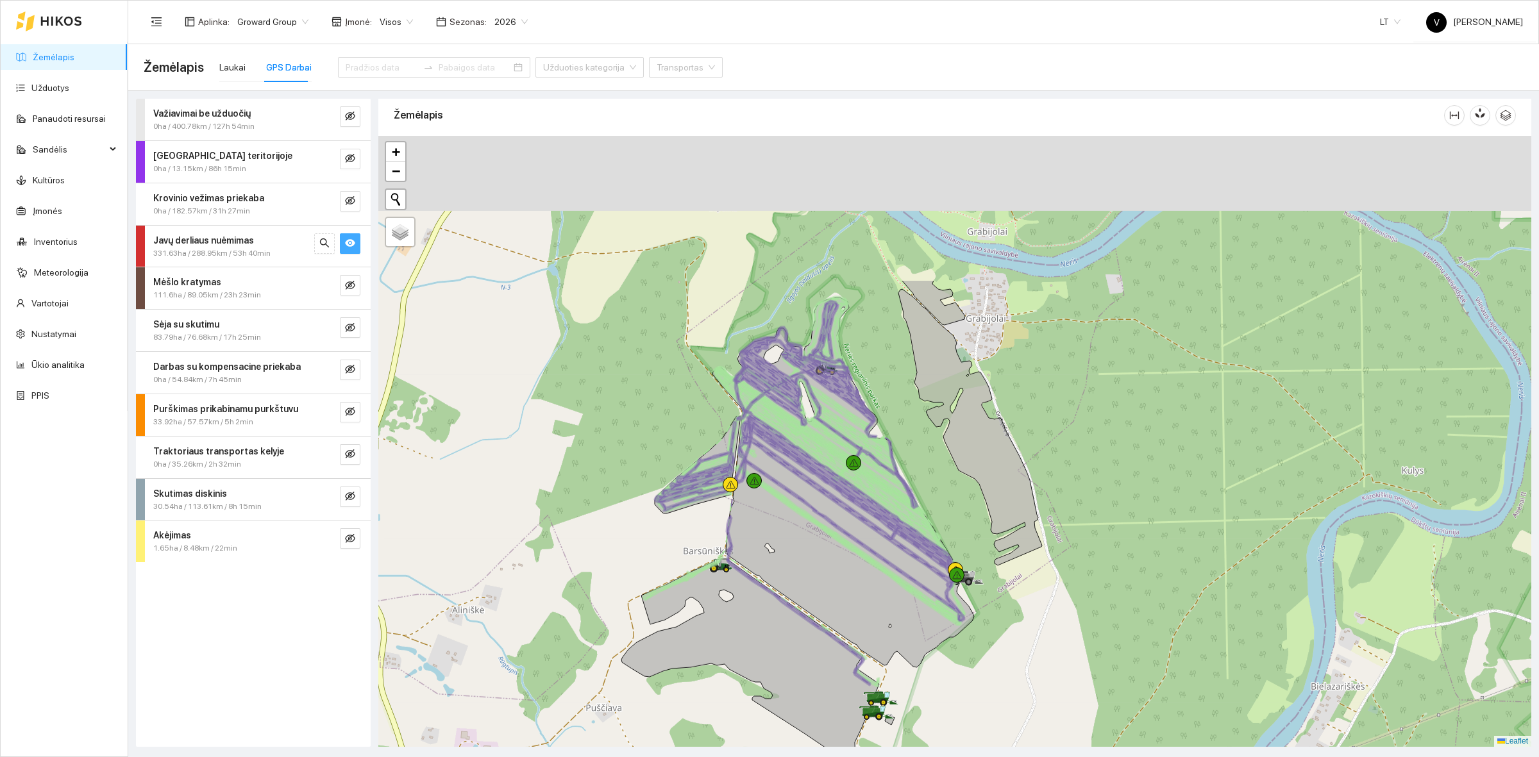
drag, startPoint x: 1010, startPoint y: 343, endPoint x: 939, endPoint y: 584, distance: 251.3
click at [939, 584] on div at bounding box center [954, 441] width 1153 height 611
